Goal: Task Accomplishment & Management: Complete application form

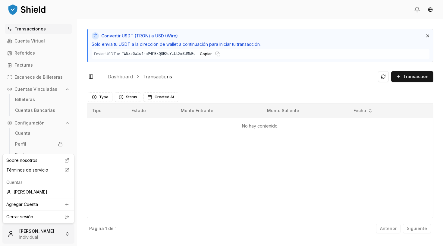
click at [67, 235] on html "Transacciones Cuenta Virtual Referidos Facturas Escaneos de Billeteras Cuentas …" at bounding box center [221, 123] width 443 height 246
click at [40, 203] on div "Agregar Cuenta" at bounding box center [38, 204] width 69 height 10
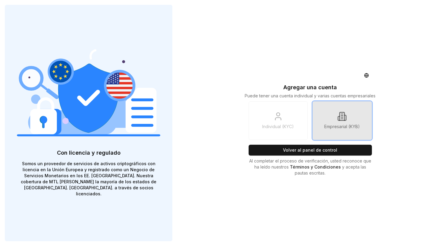
click at [334, 120] on link "Empresarial (KYB)" at bounding box center [341, 120] width 59 height 39
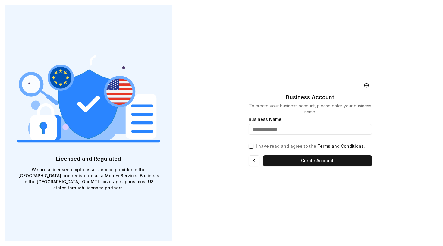
click at [286, 129] on input "text" at bounding box center [309, 129] width 123 height 11
type input "*********"
click at [250, 148] on button "I have read and agree to the Terms and Conditions ." at bounding box center [250, 146] width 5 height 5
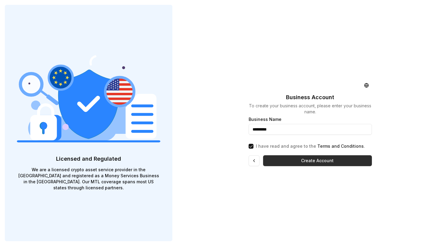
click at [299, 159] on button "Create Account" at bounding box center [317, 160] width 109 height 11
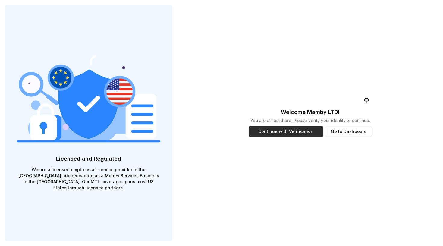
click at [286, 130] on button "Continue with Verification" at bounding box center [285, 131] width 75 height 11
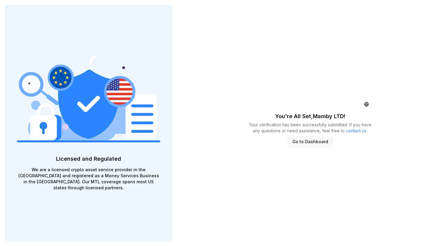
click at [311, 145] on button "Go to Dashboard" at bounding box center [309, 141] width 45 height 11
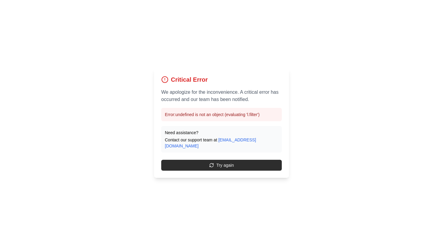
click at [212, 161] on button "Try again" at bounding box center [221, 165] width 120 height 11
